Goal: Transaction & Acquisition: Purchase product/service

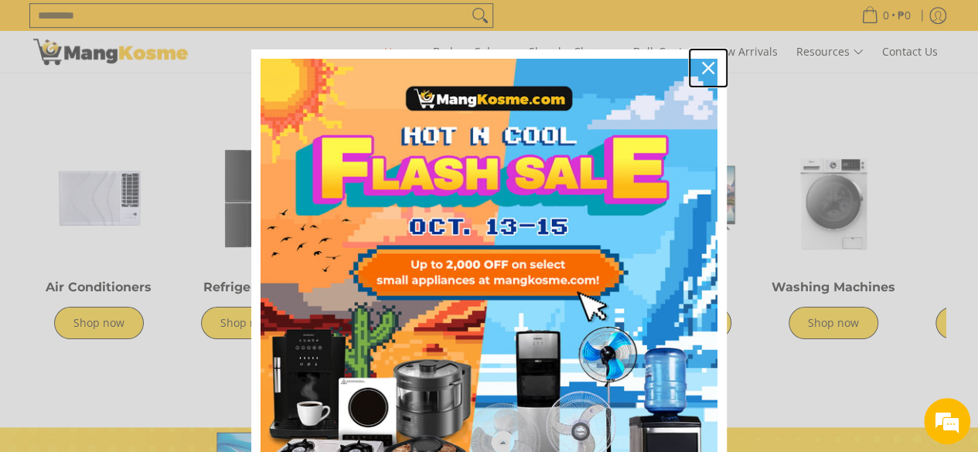
drag, startPoint x: 701, startPoint y: 68, endPoint x: 722, endPoint y: 108, distance: 45.7
click at [702, 68] on icon "close icon" at bounding box center [708, 68] width 12 height 12
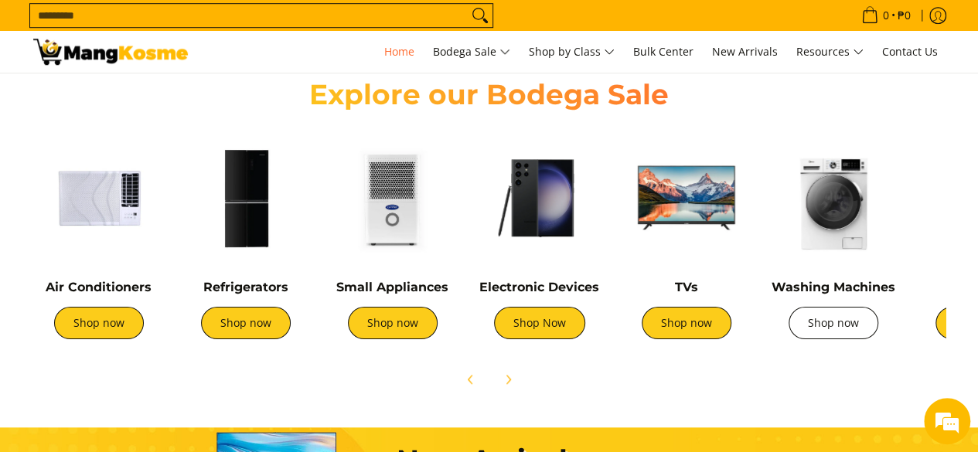
click at [843, 321] on link "Shop now" at bounding box center [834, 323] width 90 height 32
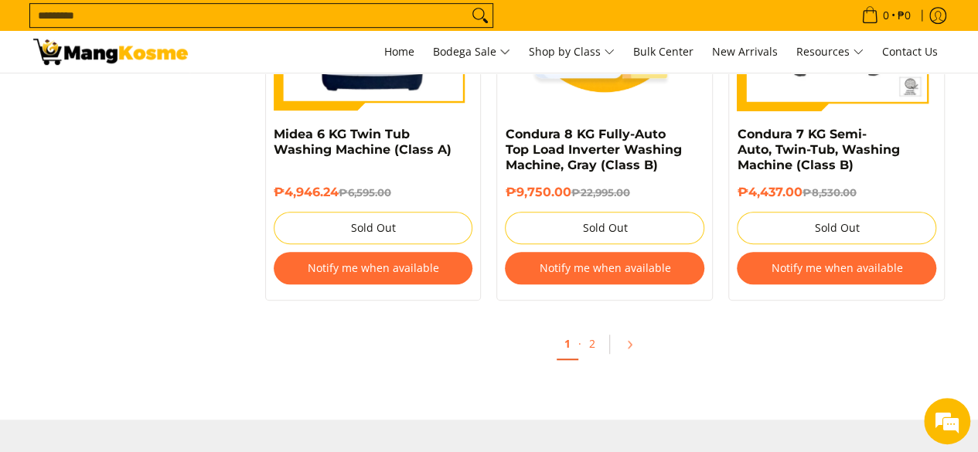
scroll to position [3402, 0]
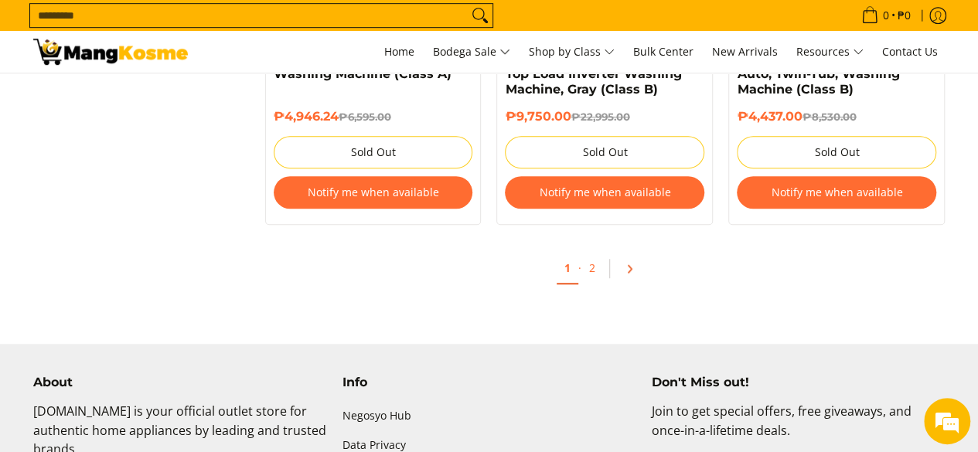
click at [628, 266] on icon "Pagination" at bounding box center [629, 269] width 11 height 11
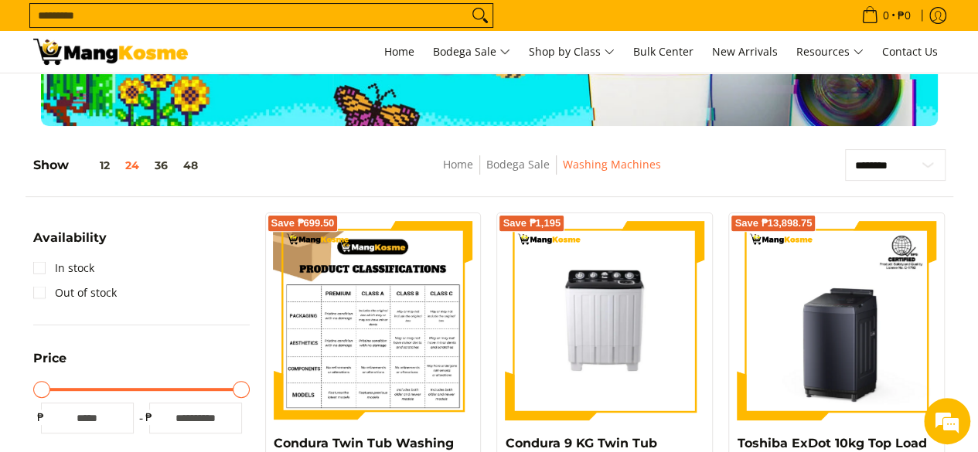
scroll to position [309, 0]
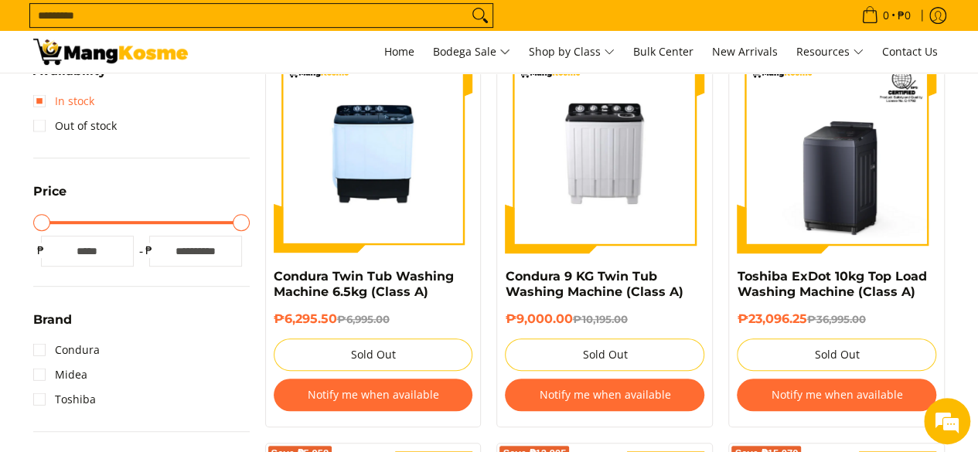
click at [39, 101] on link "In stock" at bounding box center [63, 101] width 61 height 25
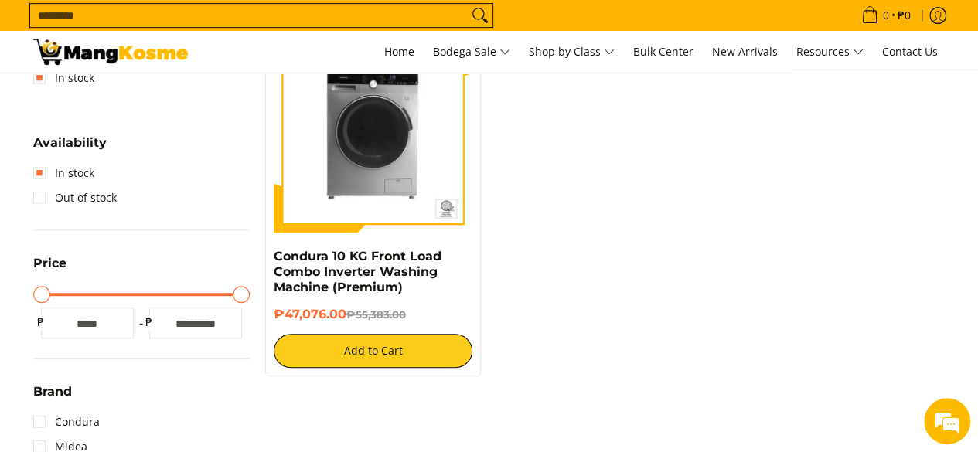
scroll to position [217, 0]
